Goal: Task Accomplishment & Management: Use online tool/utility

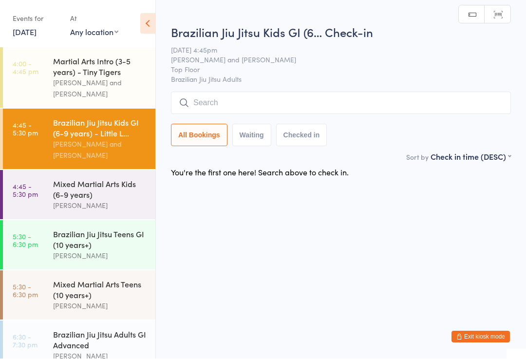
click at [445, 96] on input "search" at bounding box center [341, 103] width 340 height 22
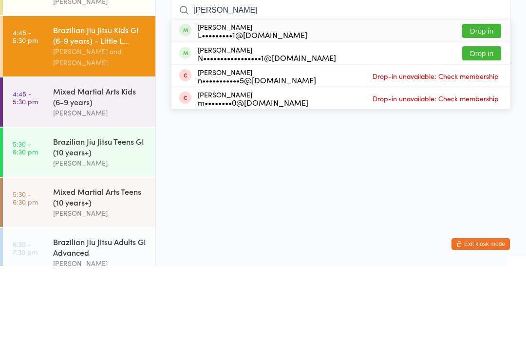
type input "[PERSON_NAME]"
click at [482, 117] on button "Drop in" at bounding box center [481, 124] width 39 height 14
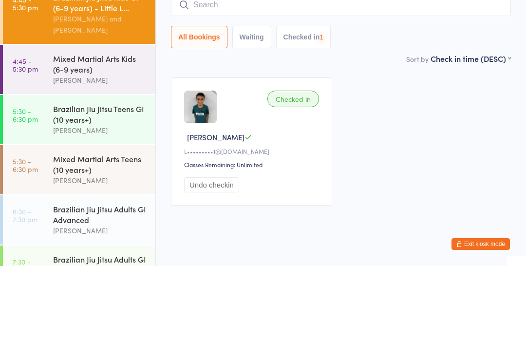
scroll to position [34, 0]
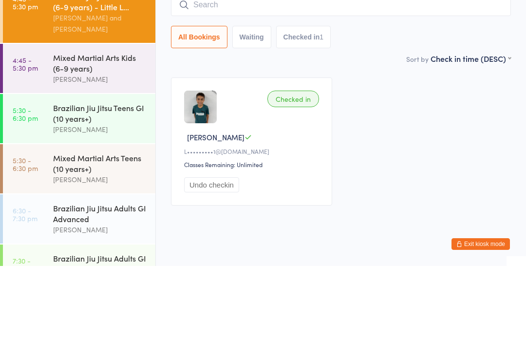
click at [35, 187] on link "5:30 - 6:30 pm Brazilian Jiu Jitsu Teens GI (10 years+) [PERSON_NAME]" at bounding box center [79, 211] width 152 height 49
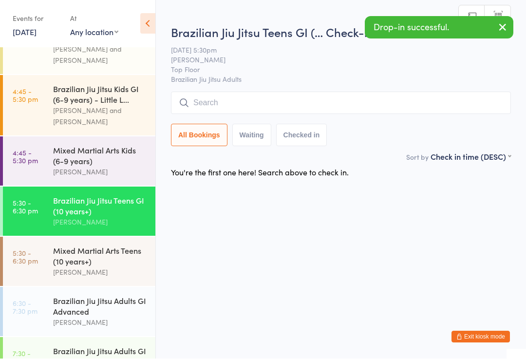
click at [360, 103] on input "search" at bounding box center [341, 103] width 340 height 22
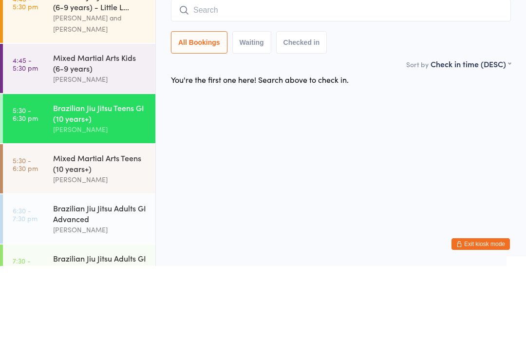
type input "J"
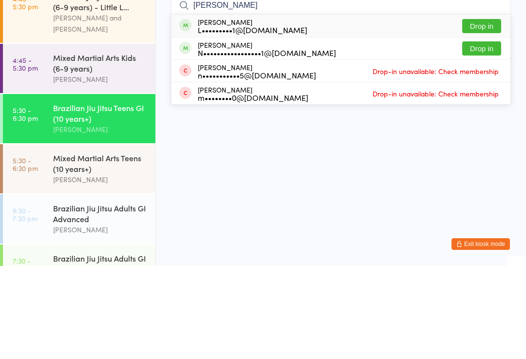
type input "[PERSON_NAME]"
click at [489, 112] on button "Drop in" at bounding box center [481, 119] width 39 height 14
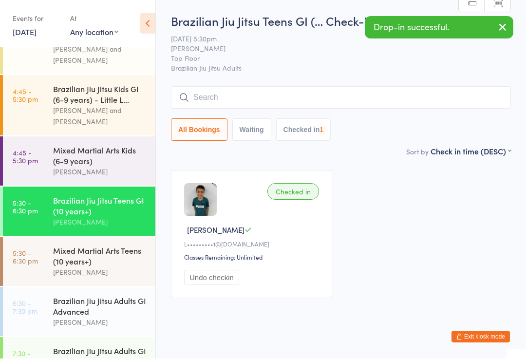
scroll to position [0, 0]
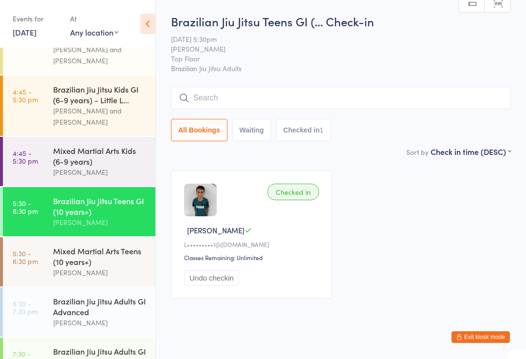
click at [32, 150] on time "4:45 - 5:30 pm" at bounding box center [25, 157] width 25 height 16
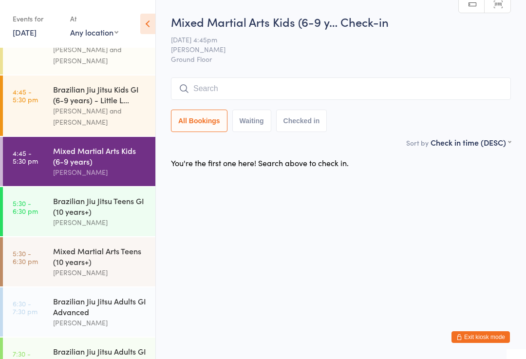
click at [54, 94] on div "Brazilian Jiu Jitsu Kids GI (6-9 years) - Little L..." at bounding box center [100, 94] width 94 height 21
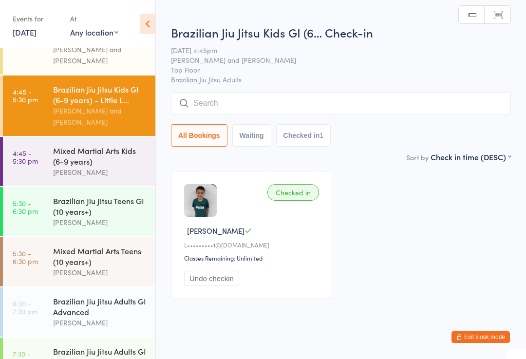
click at [33, 159] on link "4:45 - 5:30 pm Mixed Martial Arts Kids (6-9 years) [PERSON_NAME]" at bounding box center [79, 161] width 152 height 49
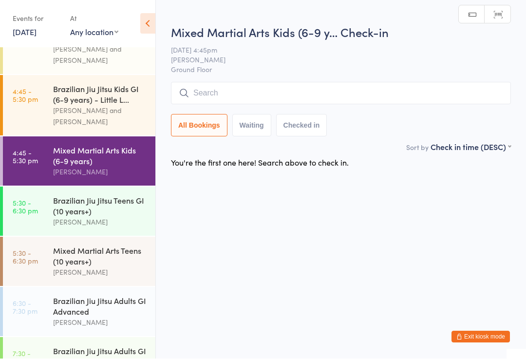
click at [320, 95] on input "search" at bounding box center [341, 93] width 340 height 22
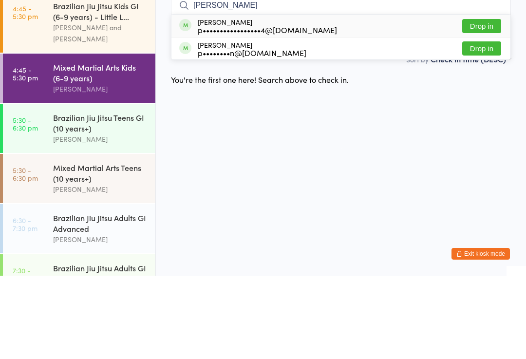
type input "[PERSON_NAME]"
click at [478, 125] on button "Drop in" at bounding box center [481, 132] width 39 height 14
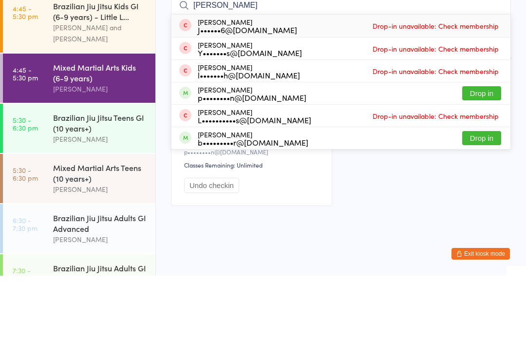
type input "[PERSON_NAME]"
click at [488, 169] on button "Drop in" at bounding box center [481, 176] width 39 height 14
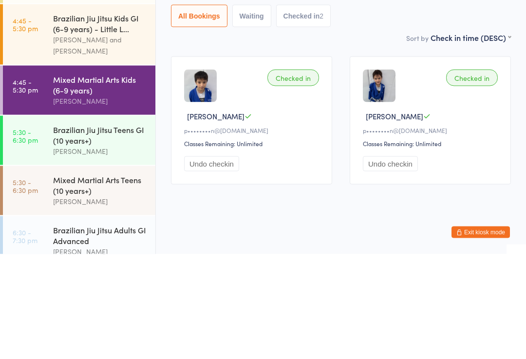
click at [111, 117] on div "Brazilian Jiu Jitsu Kids GI (6-9 years) - Little L..." at bounding box center [100, 127] width 94 height 21
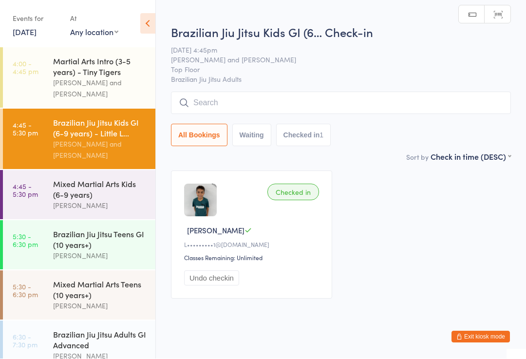
scroll to position [0, 0]
click at [301, 97] on input "search" at bounding box center [341, 103] width 340 height 22
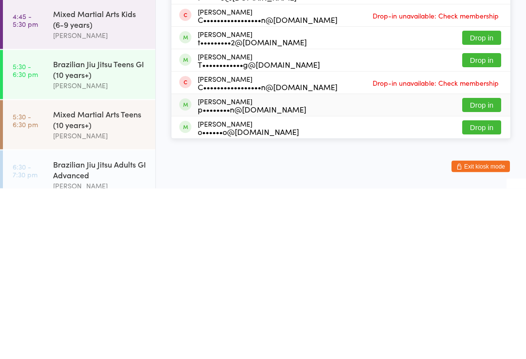
type input "[PERSON_NAME]"
click at [283, 265] on div "[PERSON_NAME] p••••••••n@[DOMAIN_NAME] Drop in" at bounding box center [340, 276] width 339 height 22
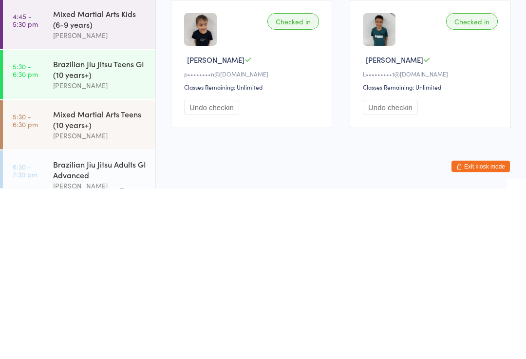
click at [120, 279] on div "Mixed Martial Arts Teens (10 years+)" at bounding box center [100, 289] width 94 height 21
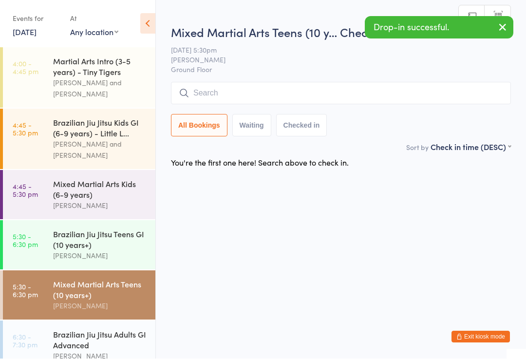
click at [352, 86] on input "search" at bounding box center [341, 93] width 340 height 22
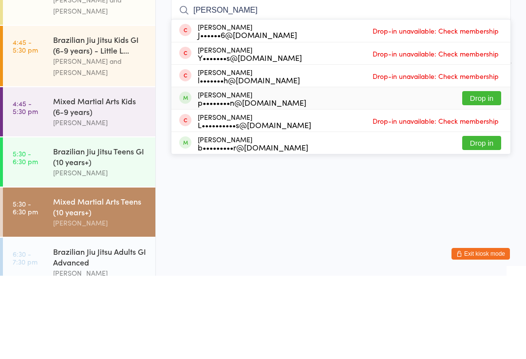
type input "[PERSON_NAME]"
click at [289, 170] on div "[PERSON_NAME] p••••••••n@[DOMAIN_NAME] Drop in" at bounding box center [340, 181] width 339 height 22
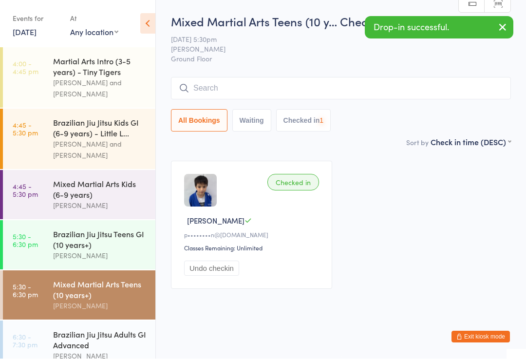
scroll to position [0, 0]
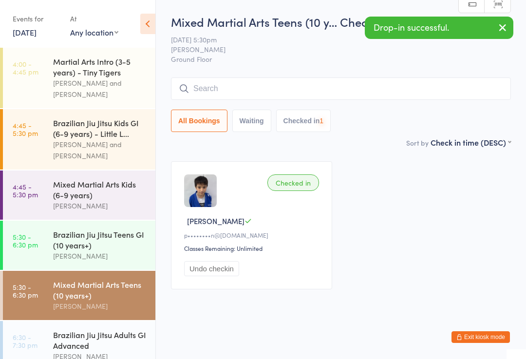
click at [393, 81] on input "search" at bounding box center [341, 88] width 340 height 22
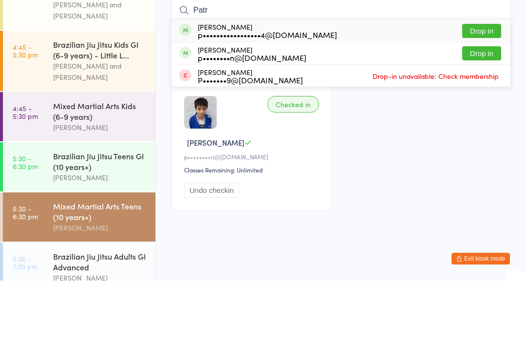
type input "Patr"
click at [318, 121] on div "[PERSON_NAME] p••••••••n@[DOMAIN_NAME] Drop in" at bounding box center [340, 132] width 339 height 22
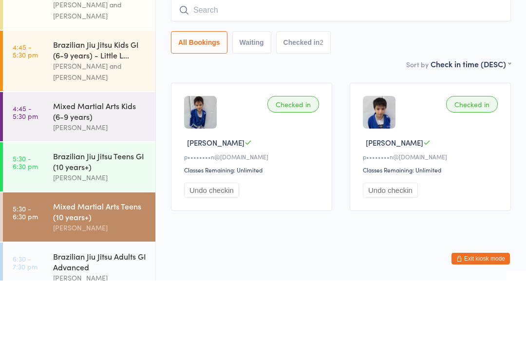
scroll to position [10, 0]
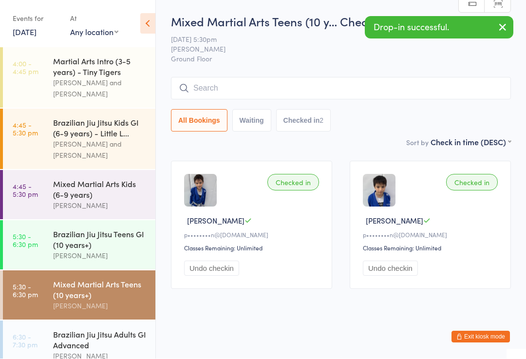
click at [113, 120] on div "Brazilian Jiu Jitsu Kids GI (6-9 years) - Little L..." at bounding box center [100, 127] width 94 height 21
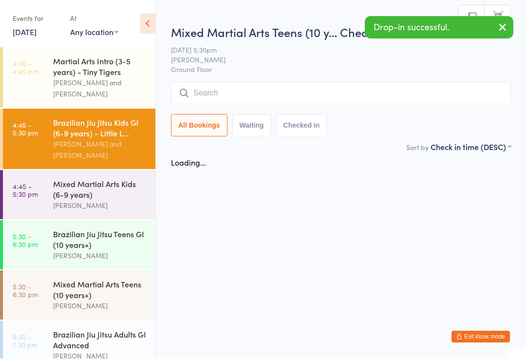
scroll to position [0, 0]
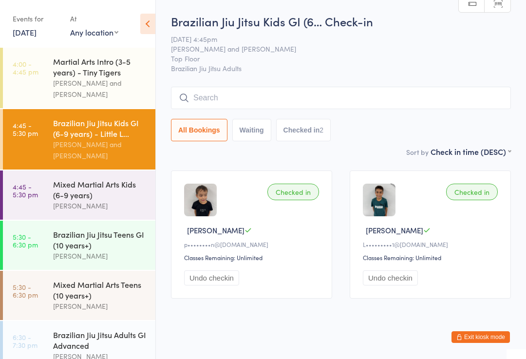
click at [255, 103] on input "search" at bounding box center [341, 98] width 340 height 22
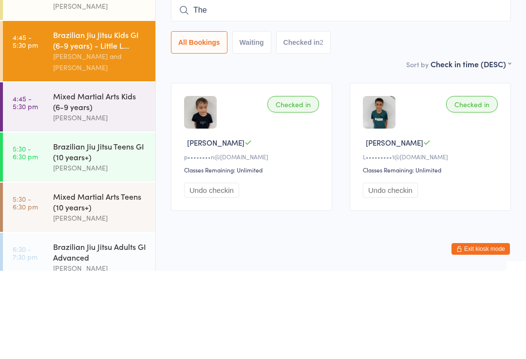
type input "Theo"
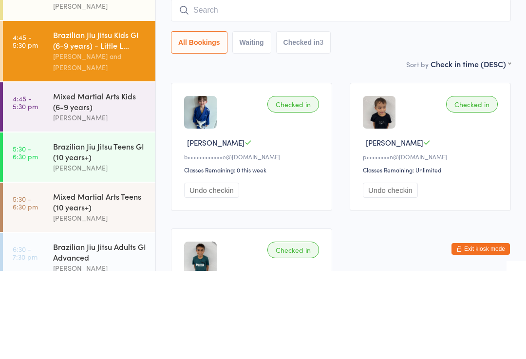
click at [106, 221] on div "[DEMOGRAPHIC_DATA] Jiu Jitsu Teens GI (10 years+) [PERSON_NAME]" at bounding box center [104, 245] width 102 height 49
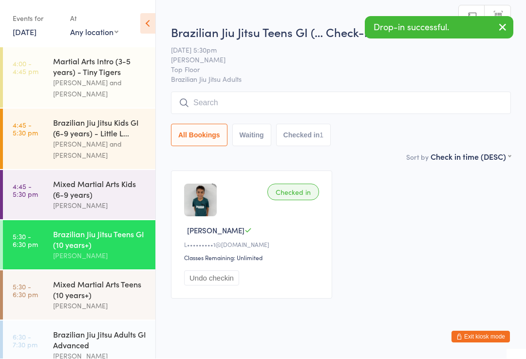
scroll to position [0, 0]
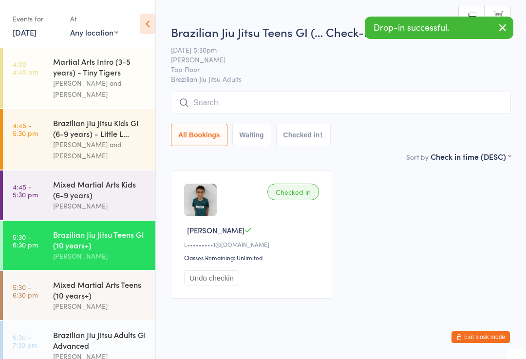
click at [262, 94] on input "search" at bounding box center [341, 103] width 340 height 22
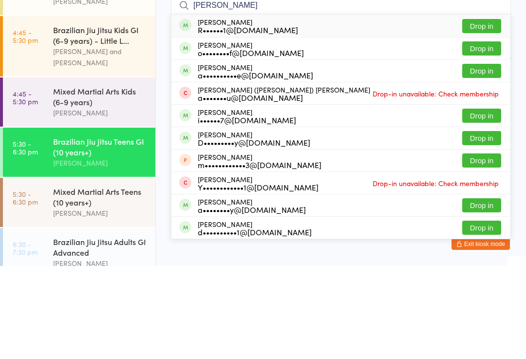
type input "[PERSON_NAME]"
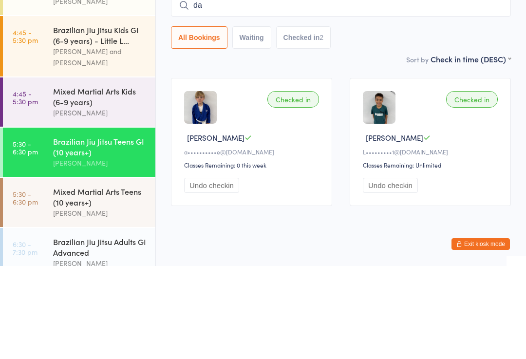
type input "d"
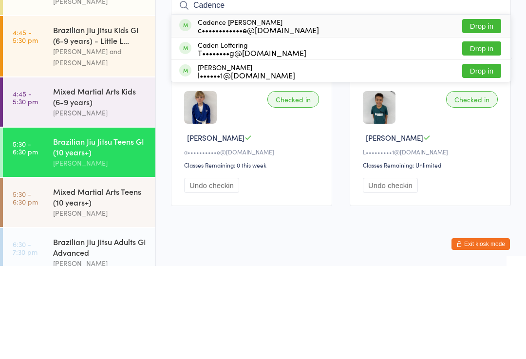
type input "Cadence"
click at [475, 112] on button "Drop in" at bounding box center [481, 119] width 39 height 14
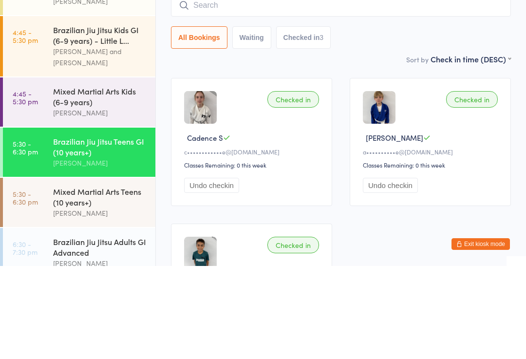
click at [55, 117] on div "Brazilian Jiu Jitsu Kids GI (6-9 years) - Little L..." at bounding box center [100, 127] width 94 height 21
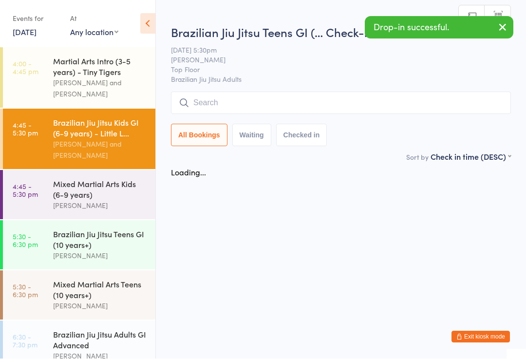
scroll to position [0, 0]
